Goal: Navigation & Orientation: Find specific page/section

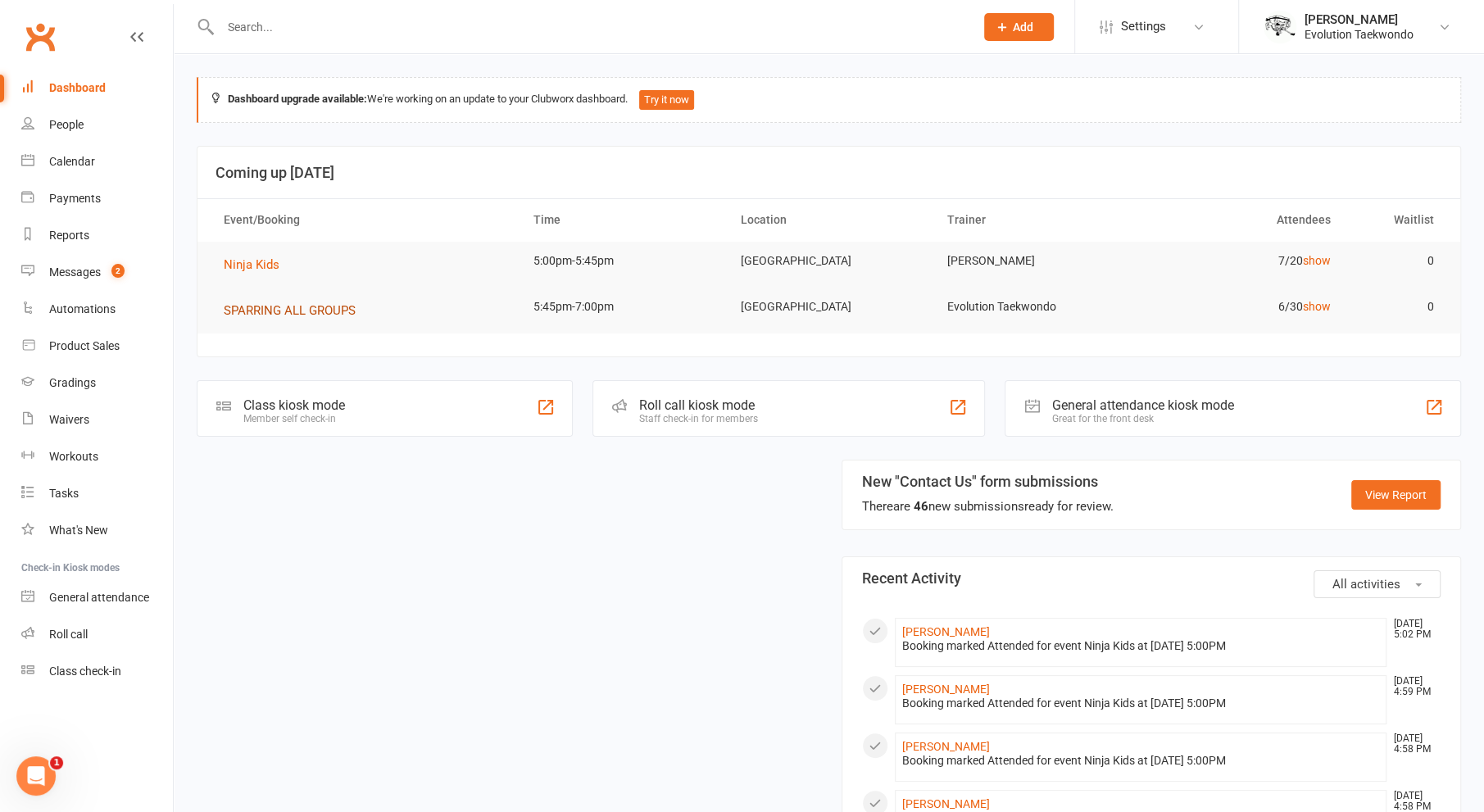
click at [249, 307] on span "SPARRING ALL GROUPS" at bounding box center [289, 310] width 132 height 14
click at [295, 303] on span "SPARRING ALL GROUPS" at bounding box center [289, 310] width 132 height 14
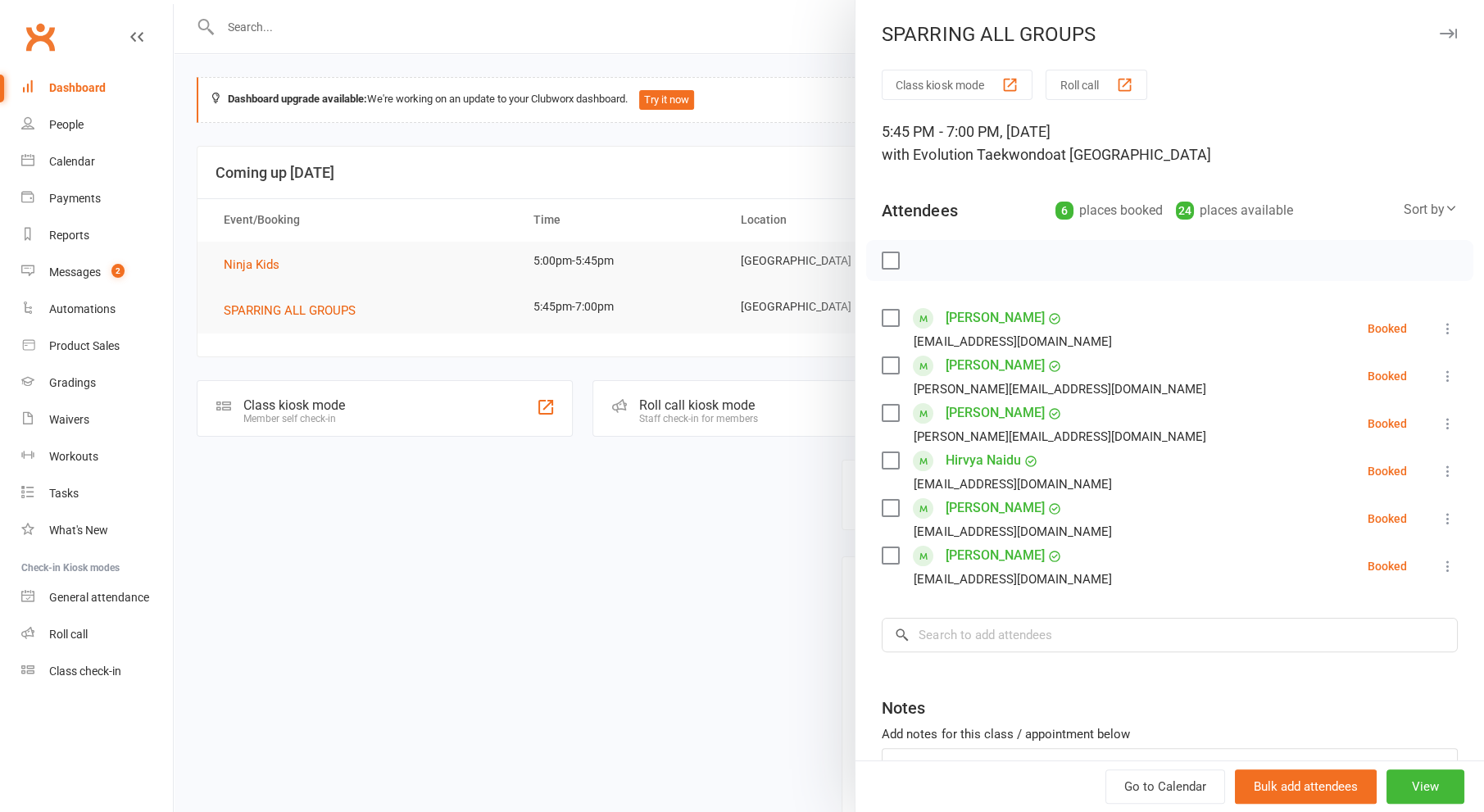
click at [401, 590] on div at bounding box center [828, 406] width 1310 height 812
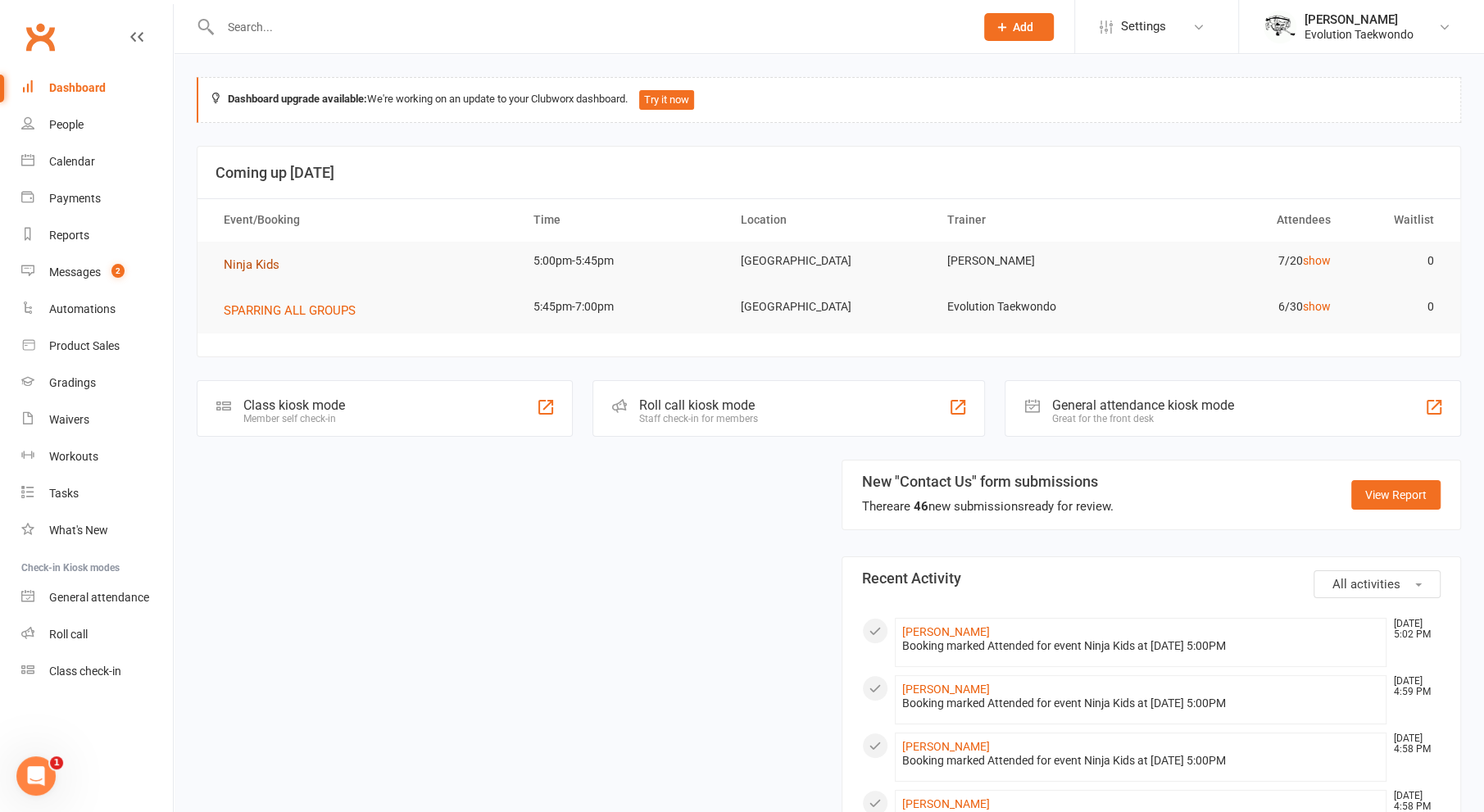
click at [253, 260] on span "Ninja Kids" at bounding box center [251, 265] width 56 height 14
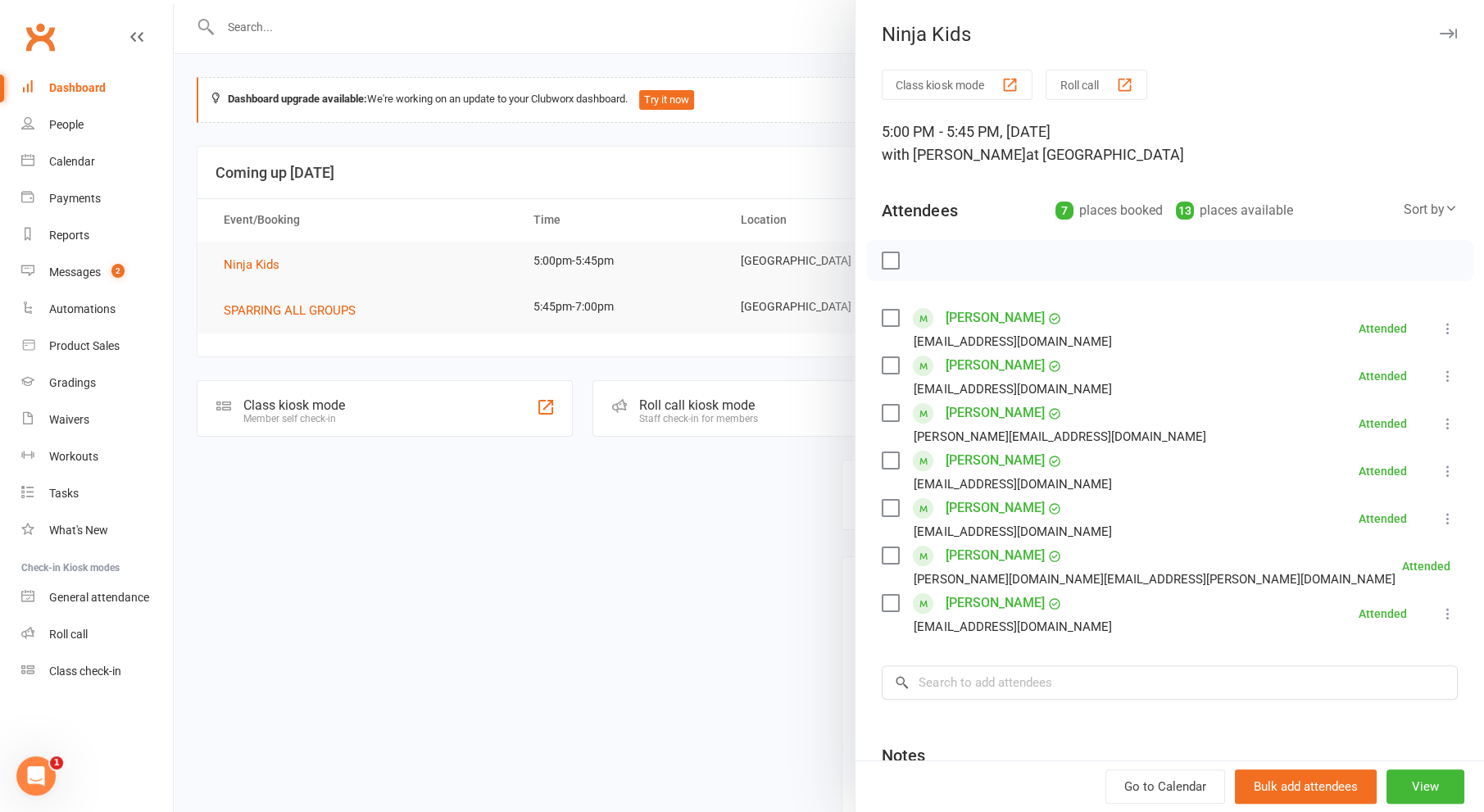
click at [511, 524] on div at bounding box center [828, 406] width 1310 height 812
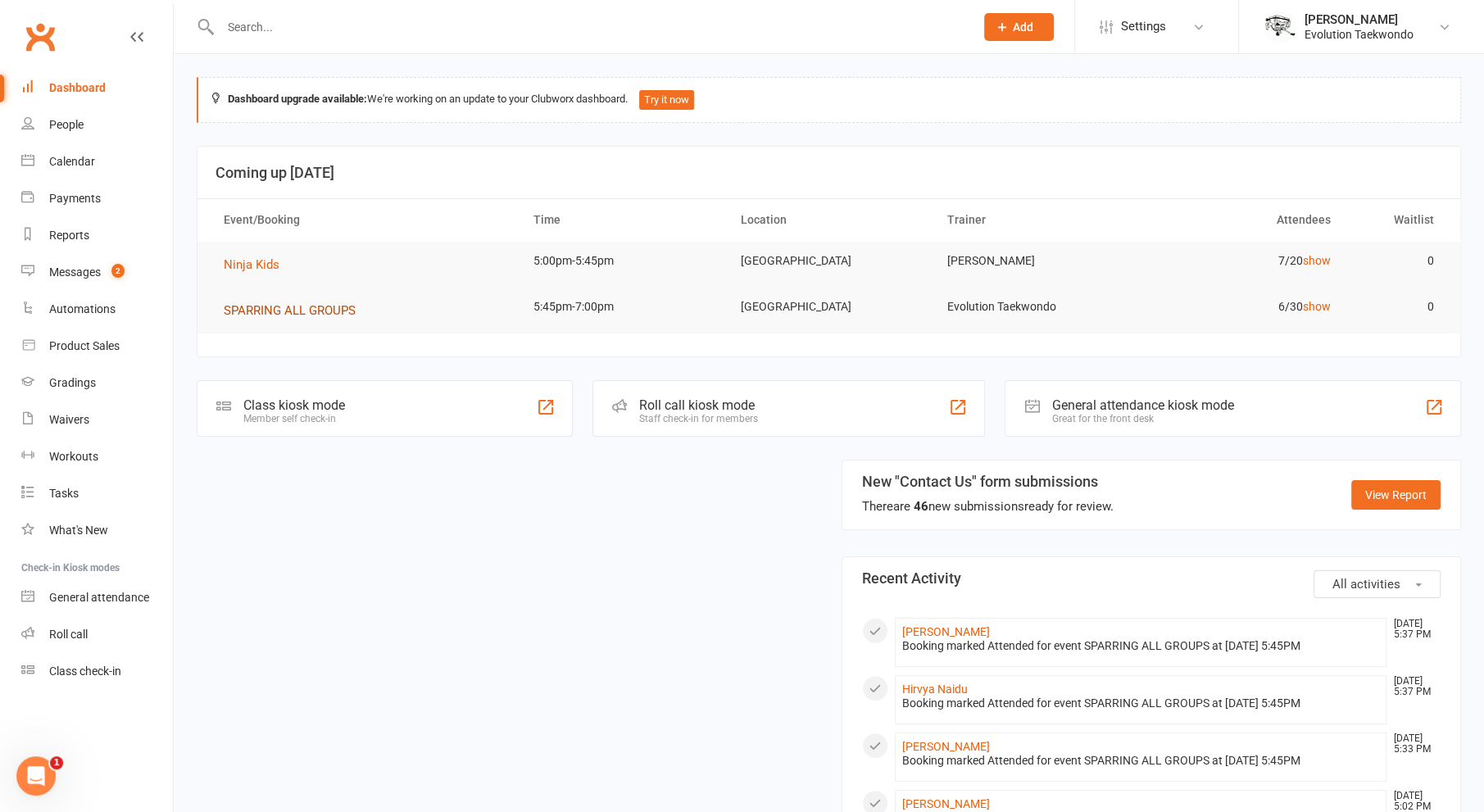
click at [312, 307] on span "SPARRING ALL GROUPS" at bounding box center [289, 310] width 132 height 14
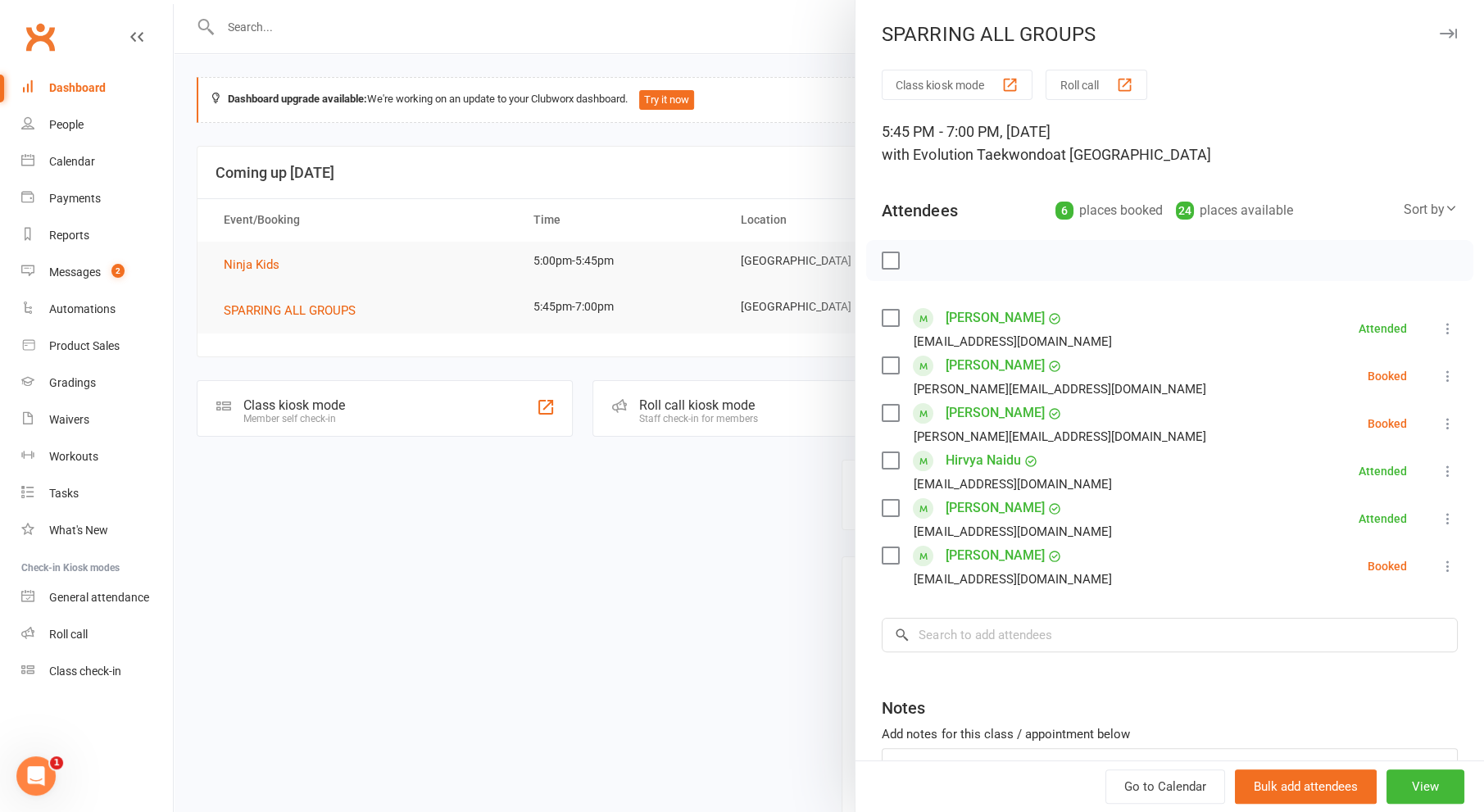
click at [511, 571] on div at bounding box center [828, 406] width 1310 height 812
